Goal: Task Accomplishment & Management: Manage account settings

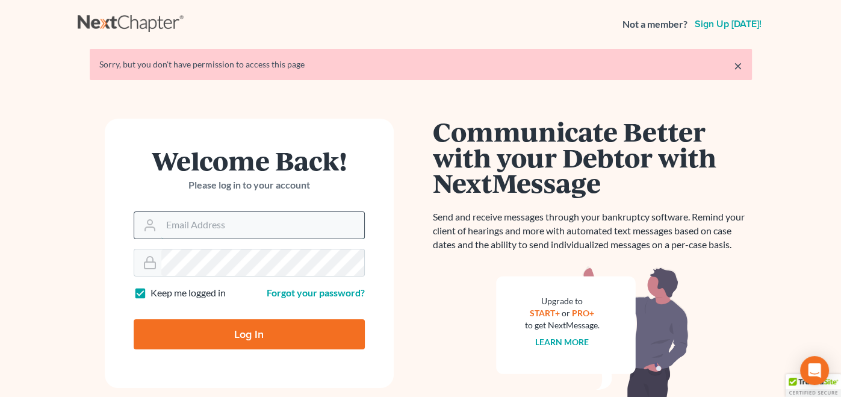
click at [230, 232] on input "Email Address" at bounding box center [262, 225] width 203 height 26
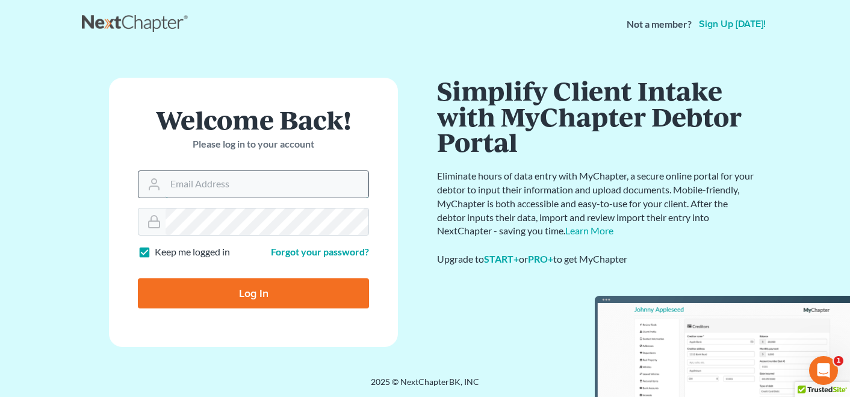
type input "maxwell@groswald.com"
click at [266, 295] on input "Log In" at bounding box center [253, 293] width 231 height 30
type input "Thinking..."
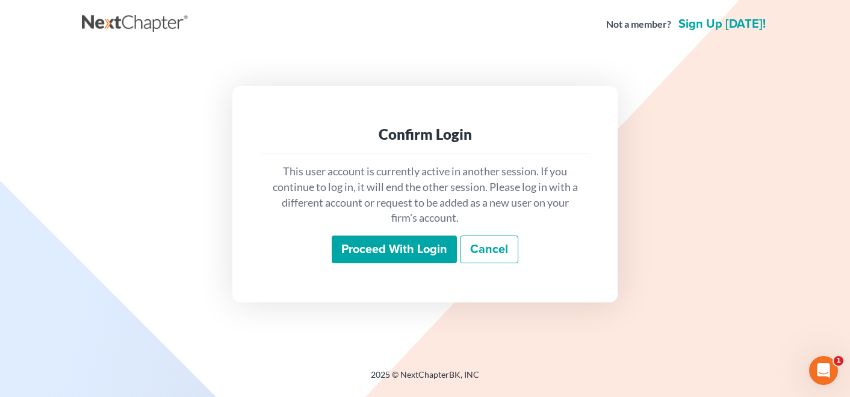
click at [374, 252] on input "Proceed with login" at bounding box center [394, 249] width 125 height 28
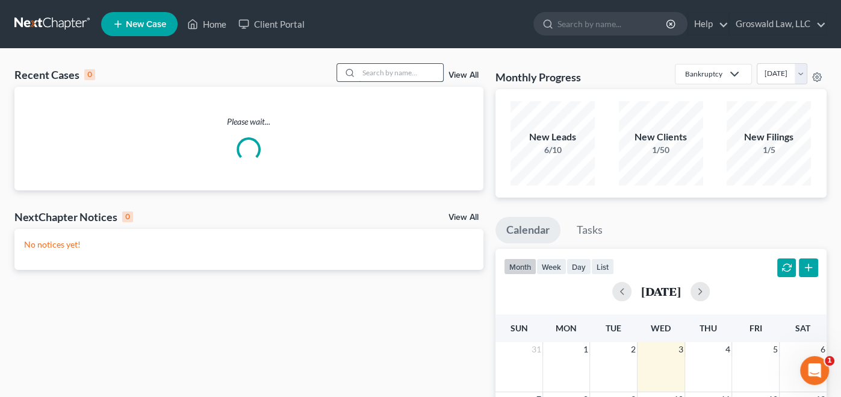
click at [403, 74] on input "search" at bounding box center [401, 72] width 84 height 17
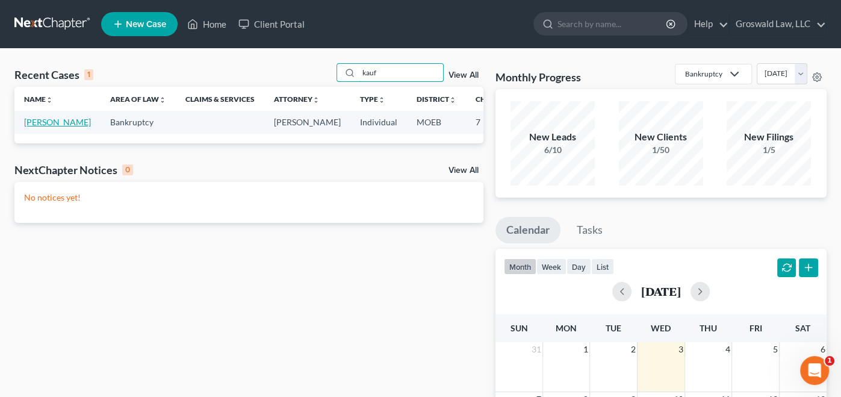
type input "kauf"
click at [28, 127] on link "[PERSON_NAME]" at bounding box center [57, 122] width 67 height 10
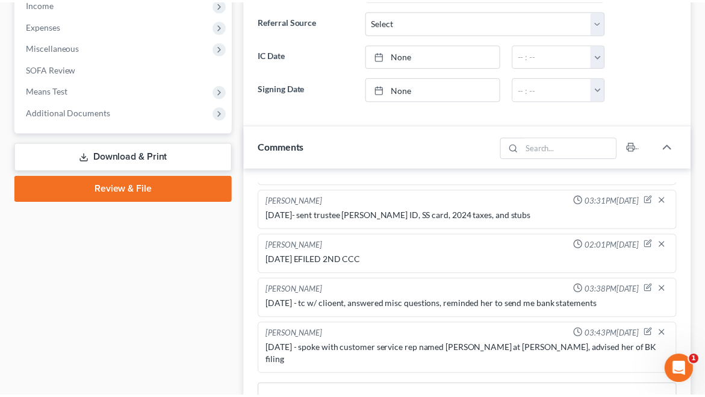
scroll to position [402, 0]
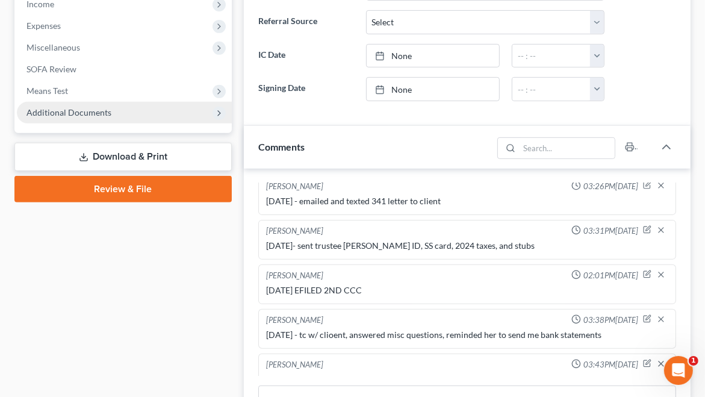
click at [84, 110] on span "Additional Documents" at bounding box center [68, 112] width 85 height 10
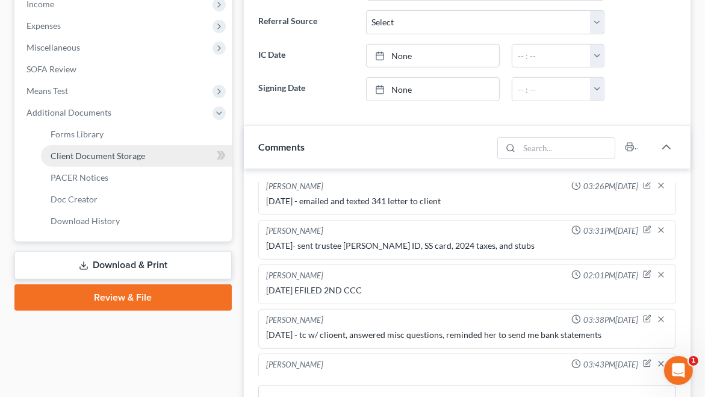
click at [88, 158] on span "Client Document Storage" at bounding box center [98, 155] width 94 height 10
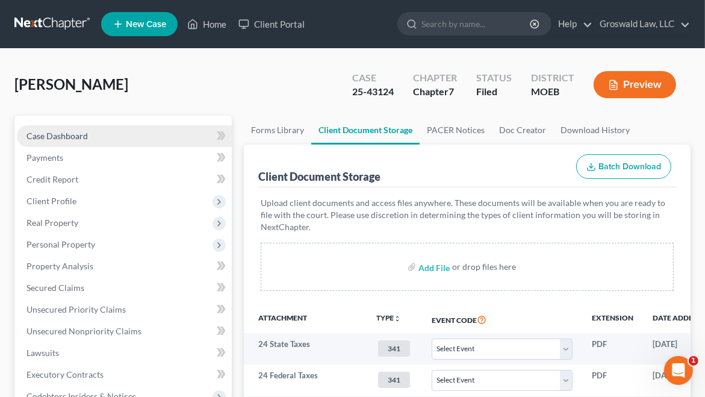
click at [112, 136] on link "Case Dashboard" at bounding box center [124, 136] width 215 height 22
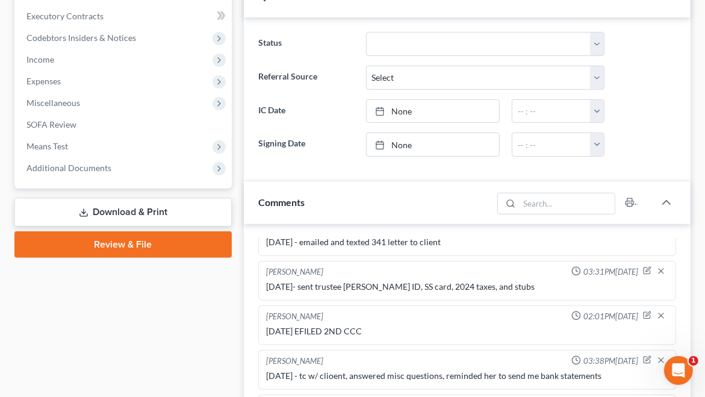
scroll to position [549, 0]
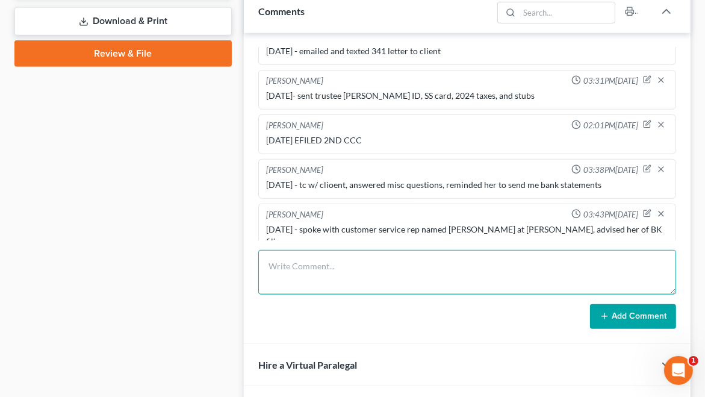
click at [309, 279] on textarea at bounding box center [467, 272] width 418 height 45
type textarea "[DATE] - sent chime bank statements to [PERSON_NAME]"
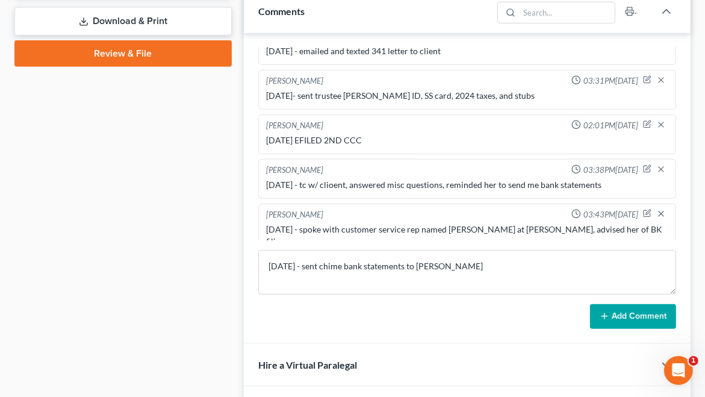
click at [639, 312] on button "Add Comment" at bounding box center [633, 316] width 86 height 25
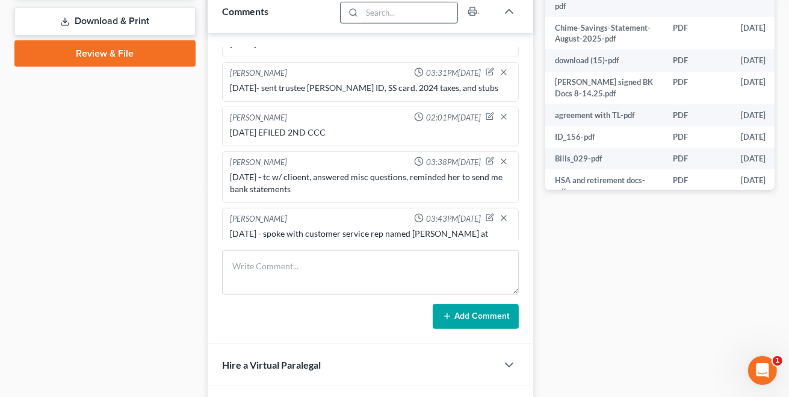
scroll to position [496, 0]
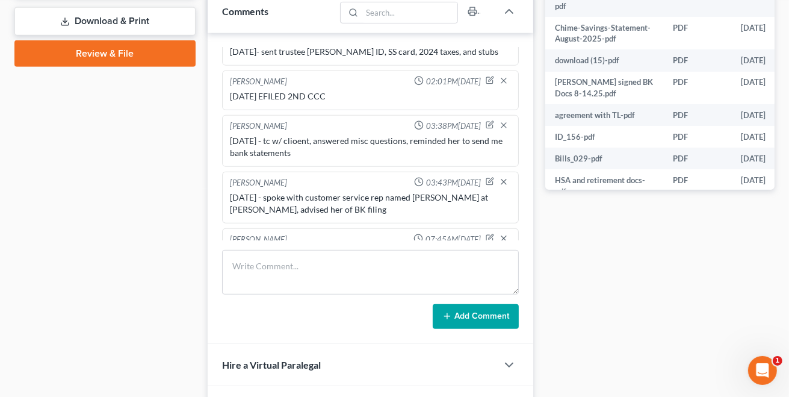
click at [754, 284] on div "Docs Tasks Events Fees Timer 7% Completed Nothing here yet! Credit Counseling C…" at bounding box center [659, 19] width 241 height 904
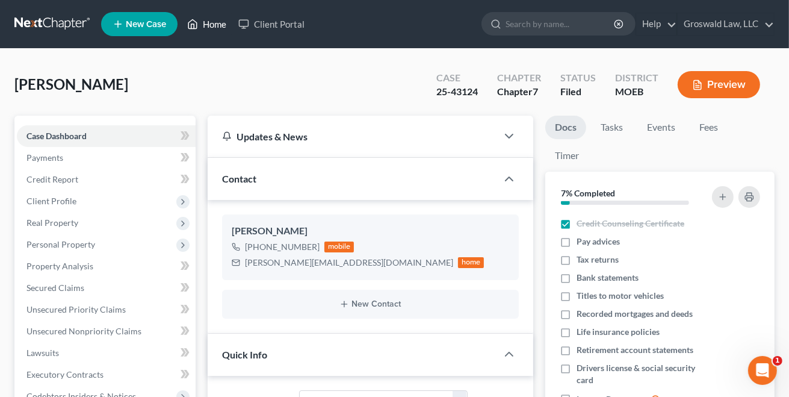
click at [218, 24] on link "Home" at bounding box center [206, 24] width 51 height 22
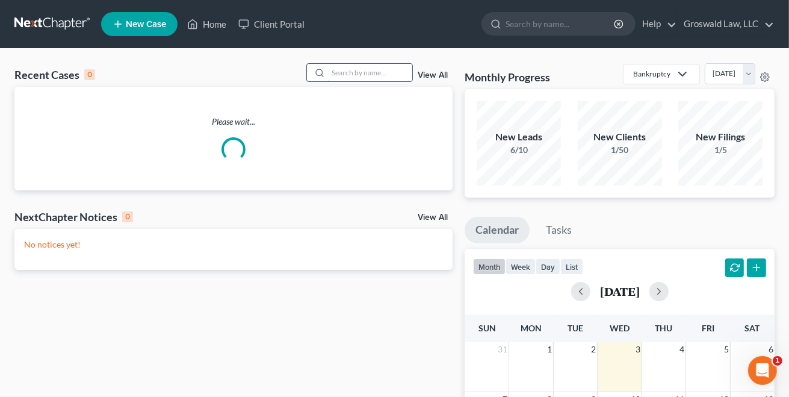
click at [386, 72] on input "search" at bounding box center [370, 72] width 84 height 17
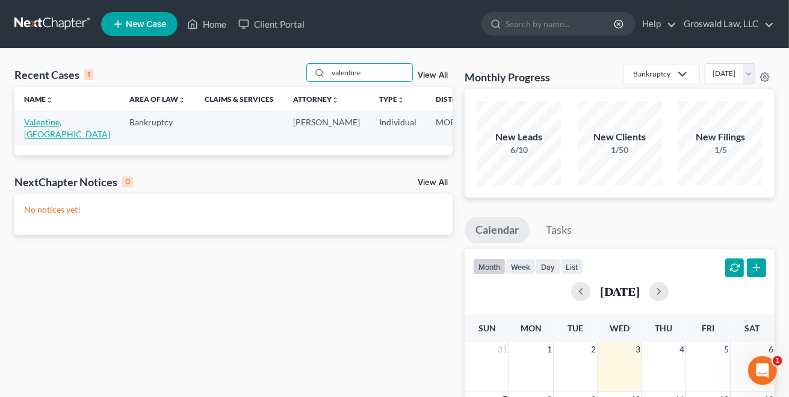
type input "valentine"
click at [28, 134] on link "Valentine, [GEOGRAPHIC_DATA]" at bounding box center [67, 128] width 86 height 22
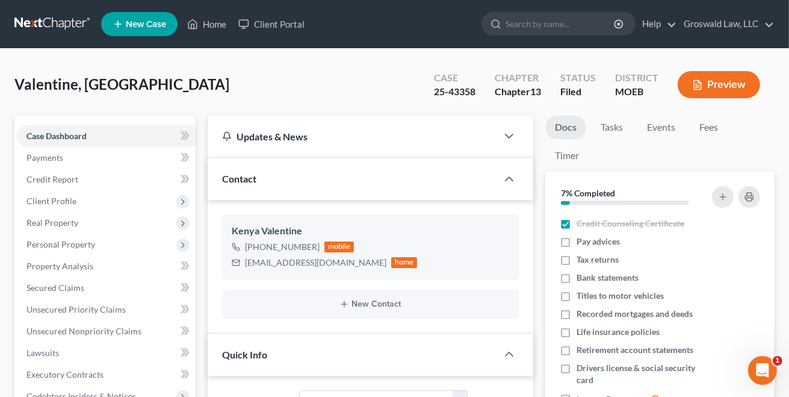
scroll to position [313, 0]
click at [680, 107] on div "Valentine, [GEOGRAPHIC_DATA] Upgraded Case 25-43358 Chapter Chapter 13 Status F…" at bounding box center [394, 89] width 760 height 52
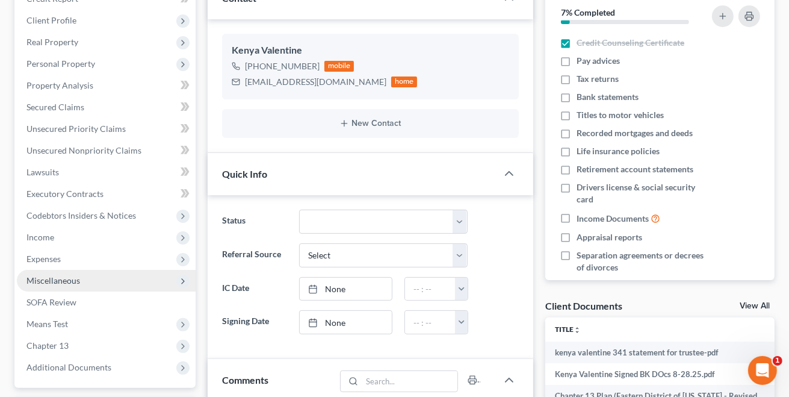
scroll to position [182, 0]
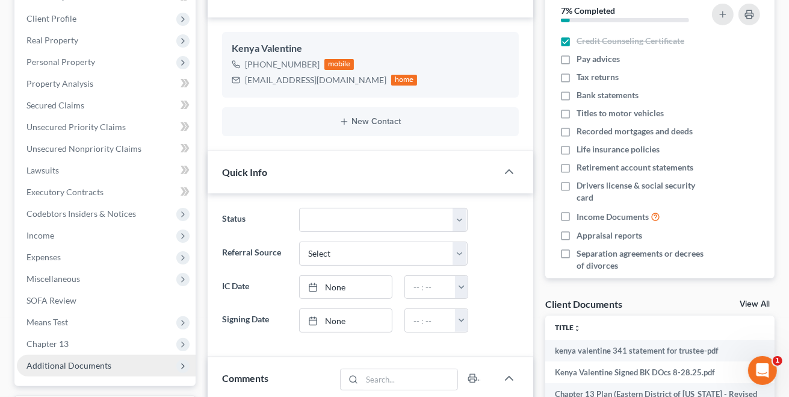
click at [53, 360] on span "Additional Documents" at bounding box center [68, 365] width 85 height 10
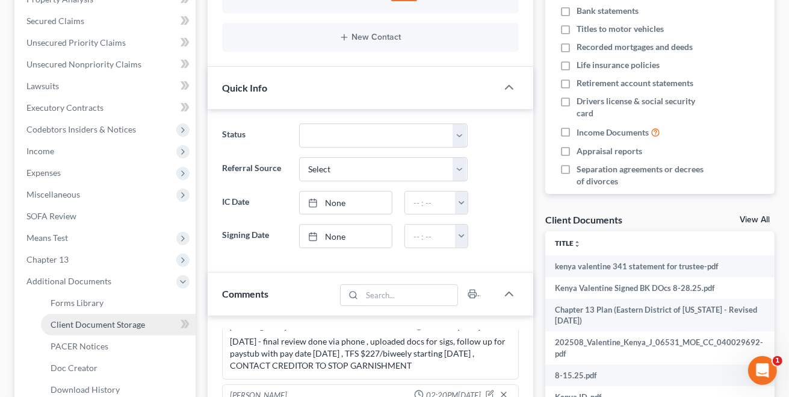
click at [79, 320] on span "Client Document Storage" at bounding box center [98, 324] width 94 height 10
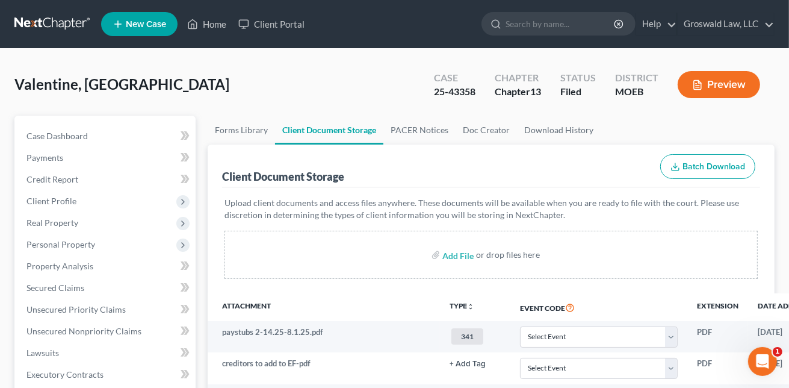
click at [218, 24] on link "Home" at bounding box center [206, 24] width 51 height 22
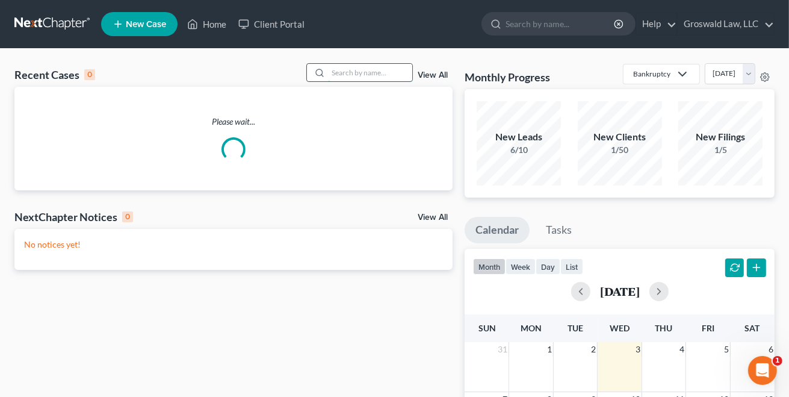
click at [395, 69] on input "search" at bounding box center [370, 72] width 84 height 17
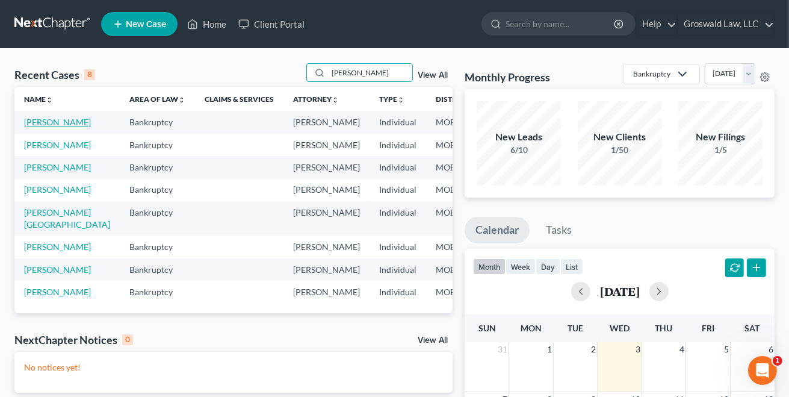
type input "[PERSON_NAME]"
click at [32, 127] on link "[PERSON_NAME]" at bounding box center [57, 122] width 67 height 10
select select "6"
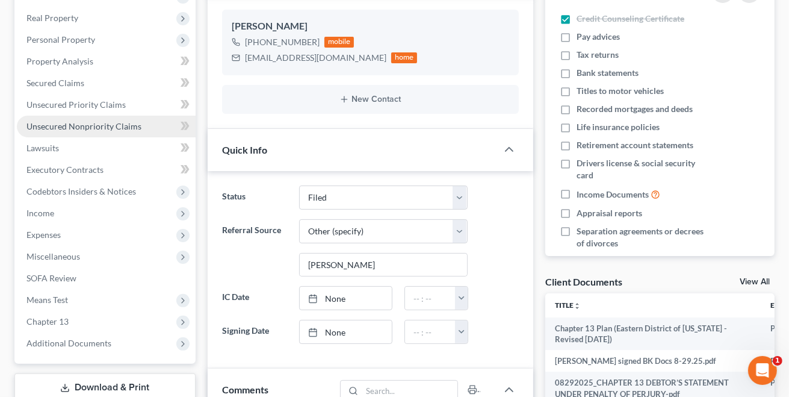
scroll to position [286, 0]
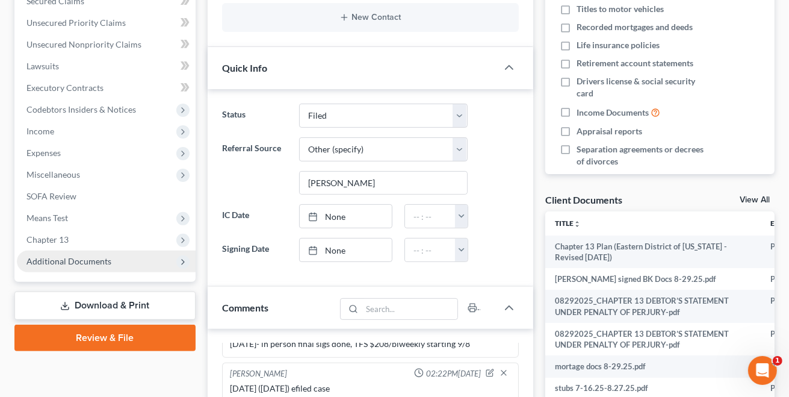
click at [73, 263] on span "Additional Documents" at bounding box center [68, 261] width 85 height 10
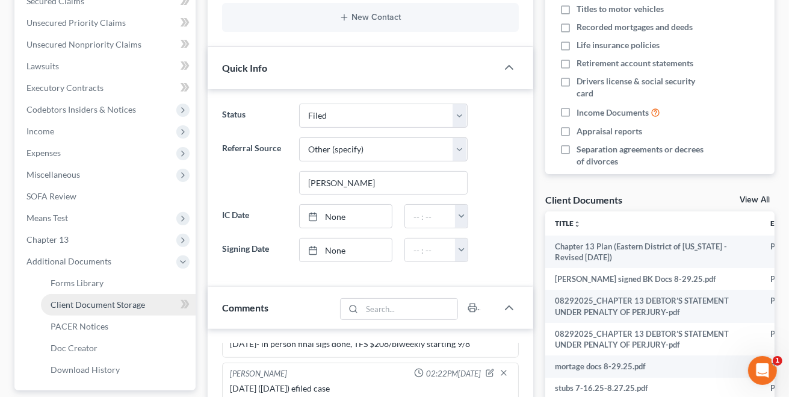
click at [106, 308] on span "Client Document Storage" at bounding box center [98, 304] width 94 height 10
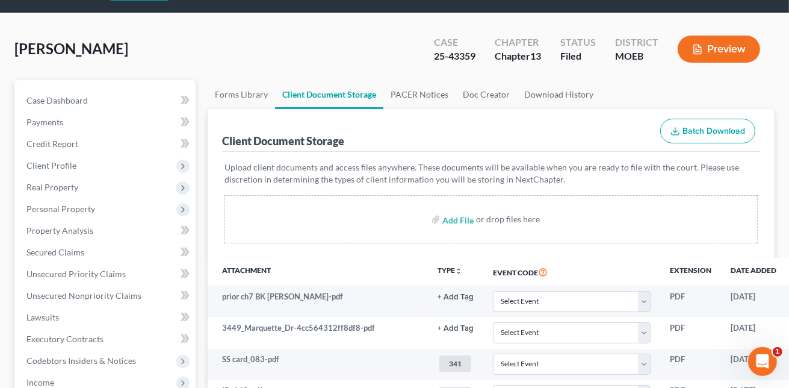
scroll to position [22, 0]
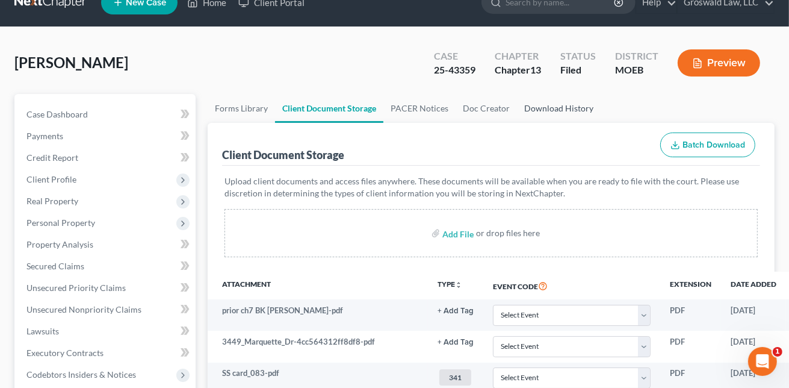
click at [544, 103] on link "Download History" at bounding box center [559, 108] width 84 height 29
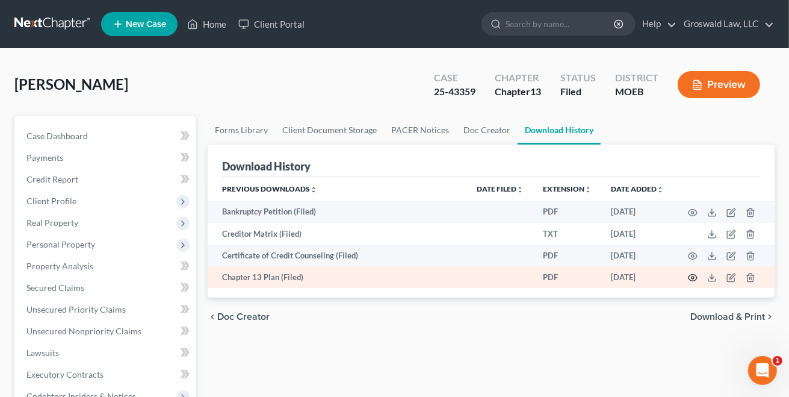
click at [693, 280] on icon "button" at bounding box center [693, 278] width 10 height 10
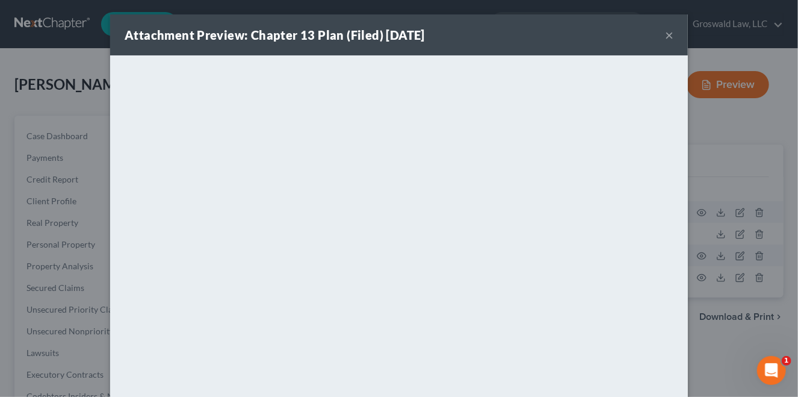
click at [667, 37] on button "×" at bounding box center [669, 35] width 8 height 14
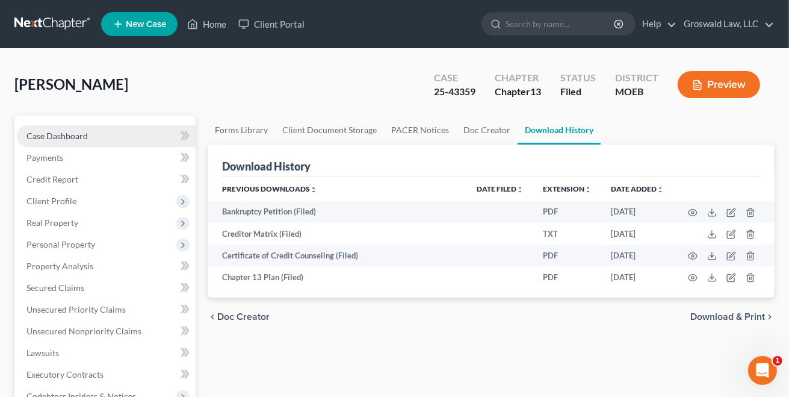
click at [97, 137] on link "Case Dashboard" at bounding box center [106, 136] width 179 height 22
select select "6"
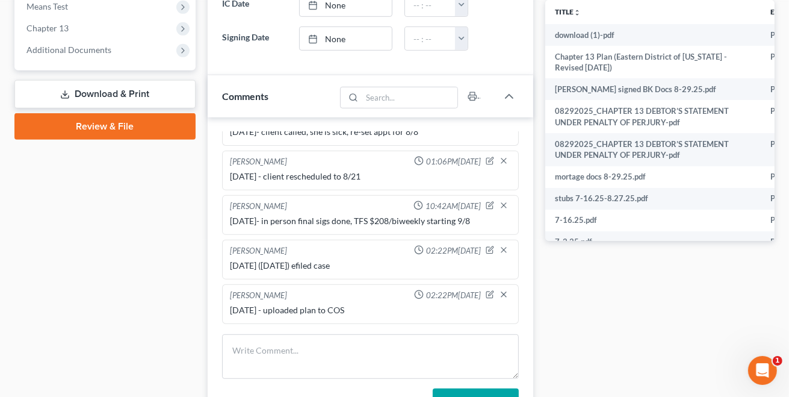
scroll to position [447, 0]
click at [623, 347] on div "Docs Tasks Events Fees Timer 7% Completed Nothing here yet! Credit Counseling C…" at bounding box center [659, 86] width 241 height 937
click at [624, 341] on div "Docs Tasks Events Fees Timer 7% Completed Nothing here yet! Credit Counseling C…" at bounding box center [659, 86] width 241 height 937
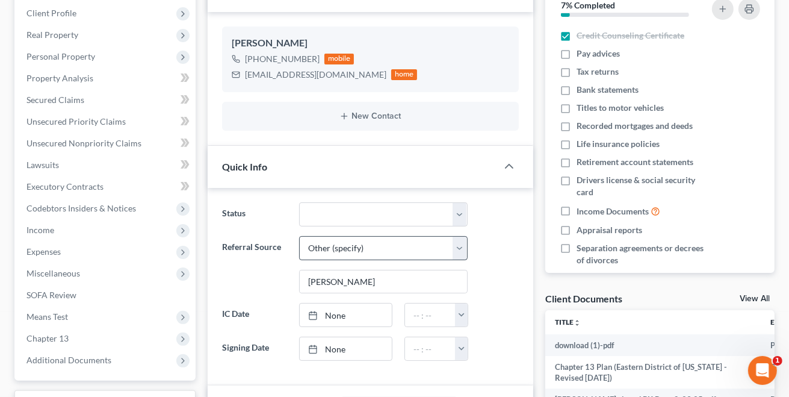
scroll to position [184, 0]
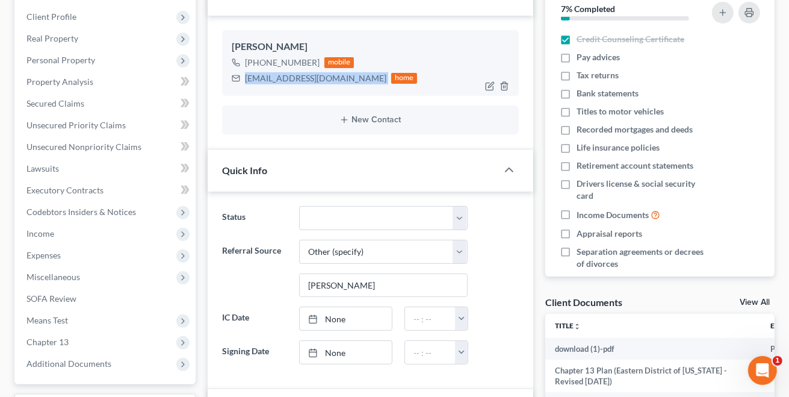
drag, startPoint x: 345, startPoint y: 78, endPoint x: 233, endPoint y: 77, distance: 111.9
click at [233, 77] on div "[EMAIL_ADDRESS][DOMAIN_NAME] home" at bounding box center [325, 78] width 186 height 16
copy div "[EMAIL_ADDRESS][DOMAIN_NAME]"
click at [537, 354] on div "Updates & News × [US_STATE] [GEOGRAPHIC_DATA] Notes: Take a look at NextChapter…" at bounding box center [371, 399] width 338 height 937
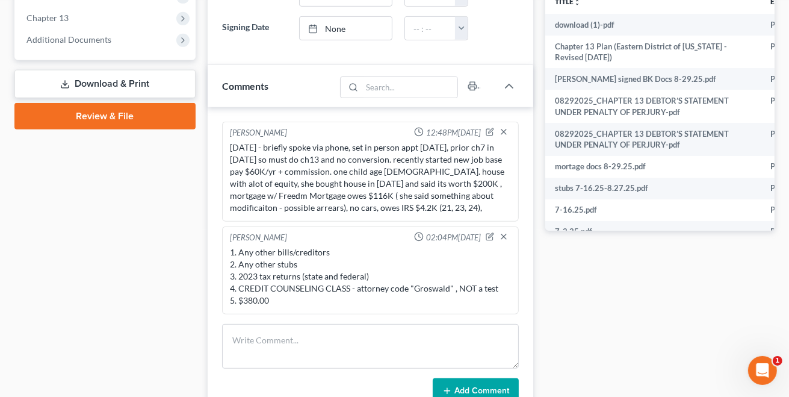
scroll to position [527, 0]
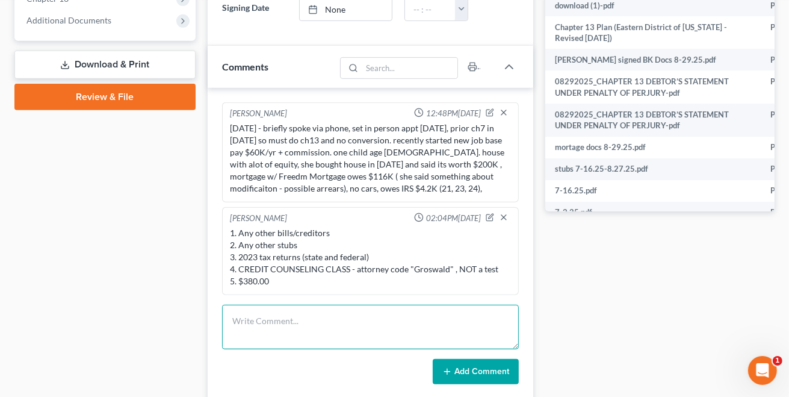
click at [346, 330] on textarea at bounding box center [370, 326] width 297 height 45
type textarea "[DATE] - emailed 341 info to client"
click at [460, 377] on button "Add Comment" at bounding box center [476, 371] width 86 height 25
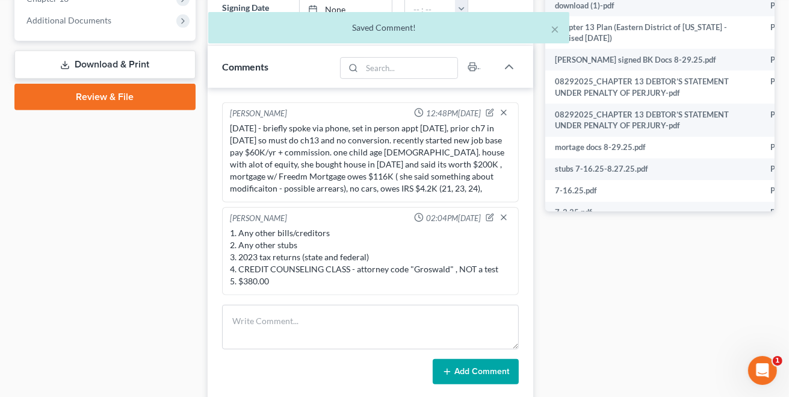
scroll to position [590, 0]
